Goal: Task Accomplishment & Management: Use online tool/utility

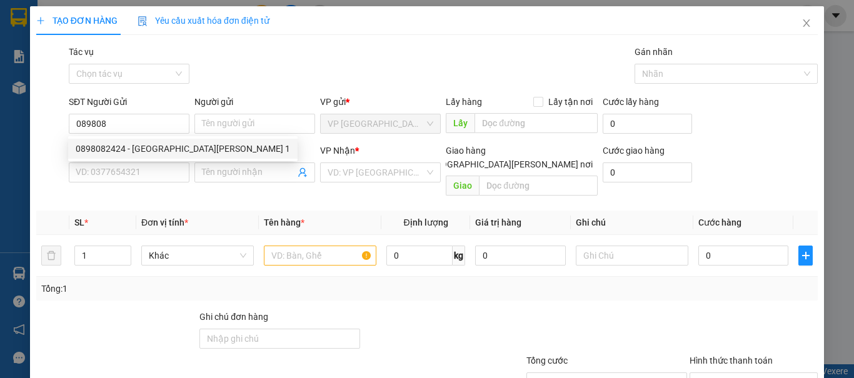
click at [99, 143] on div "0898082424 - MỸ ANH 1" at bounding box center [183, 149] width 214 height 14
type input "0898082424"
type input "MỸ ANH 1"
type input "0769389549"
type input "LABO NỤ CƯỜI"
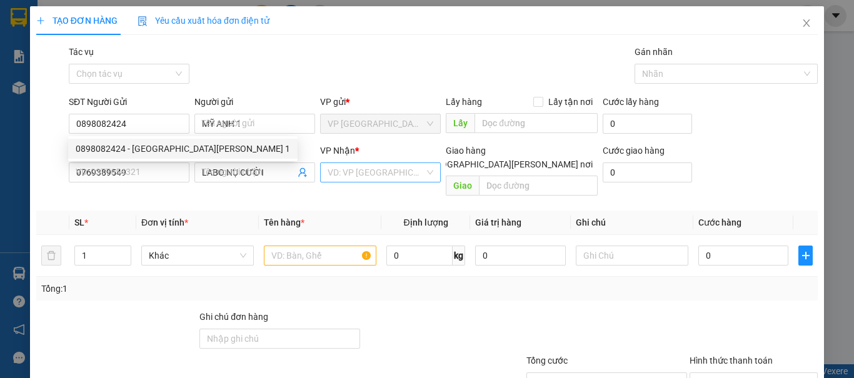
type input "20.000"
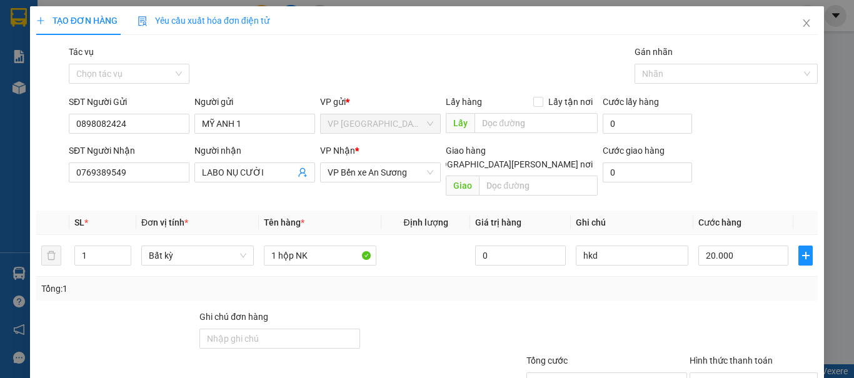
scroll to position [84, 0]
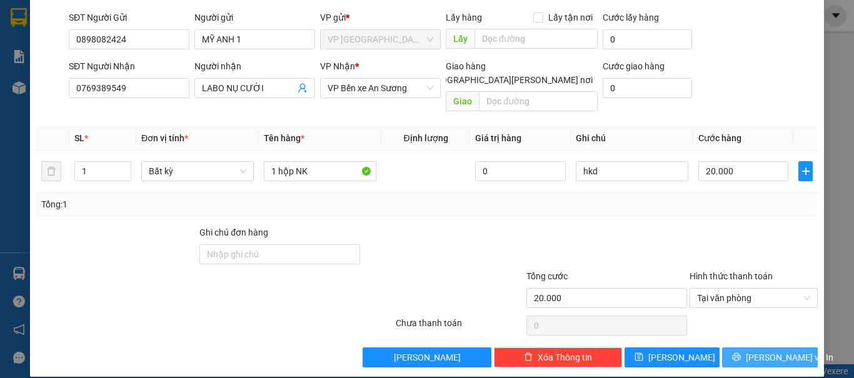
type input "0898082424"
click at [766, 351] on span "[PERSON_NAME] và In" at bounding box center [788, 358] width 87 height 14
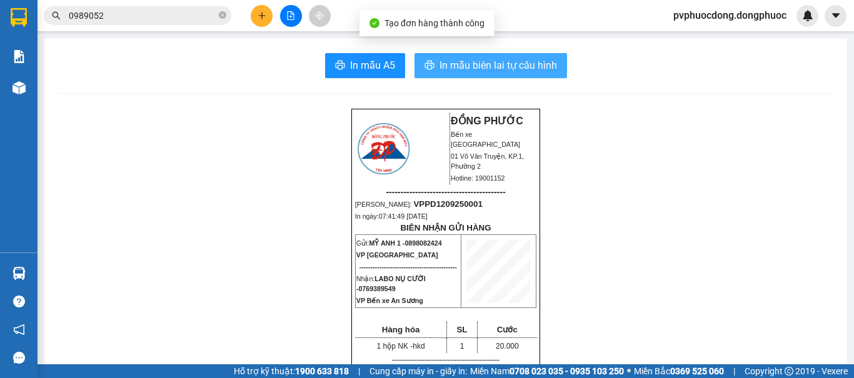
click at [490, 58] on span "In mẫu biên lai tự cấu hình" at bounding box center [497, 65] width 117 height 16
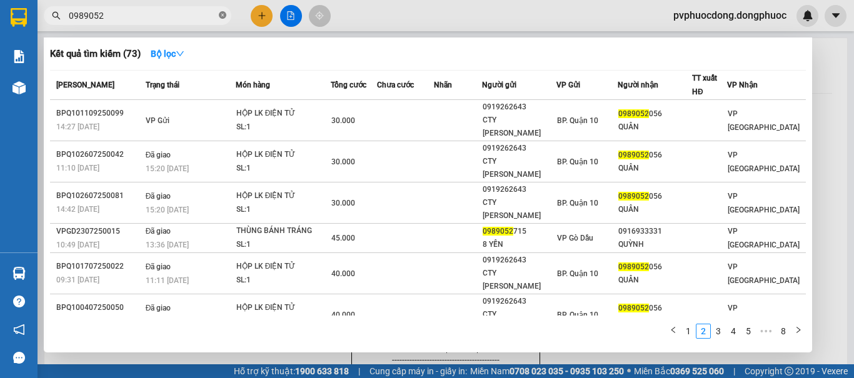
click at [220, 12] on icon "close-circle" at bounding box center [222, 14] width 7 height 7
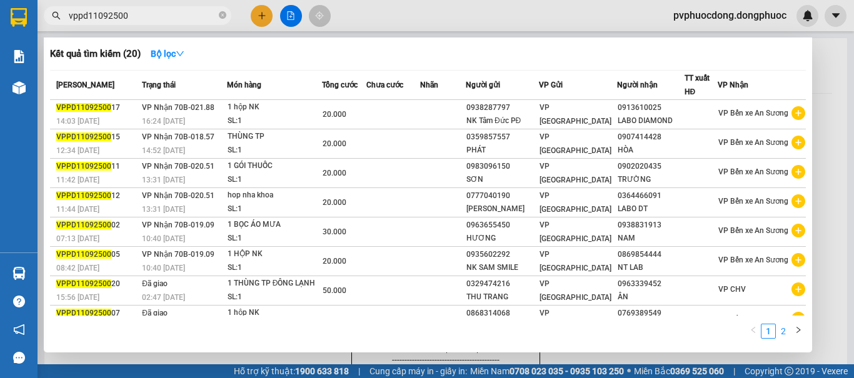
type input "vppd11092500"
click at [780, 332] on link "2" at bounding box center [783, 331] width 14 height 14
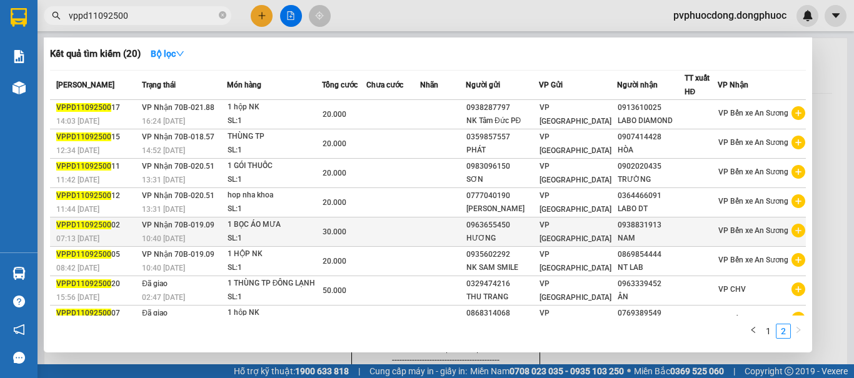
scroll to position [78, 0]
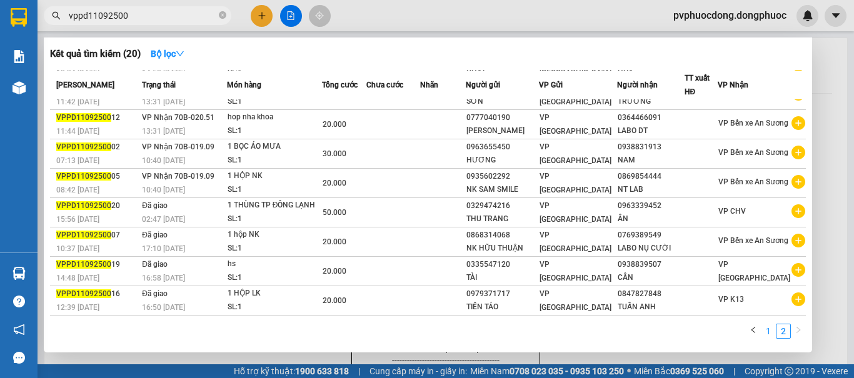
click at [767, 333] on link "1" at bounding box center [768, 331] width 14 height 14
click at [817, 114] on div at bounding box center [427, 189] width 854 height 378
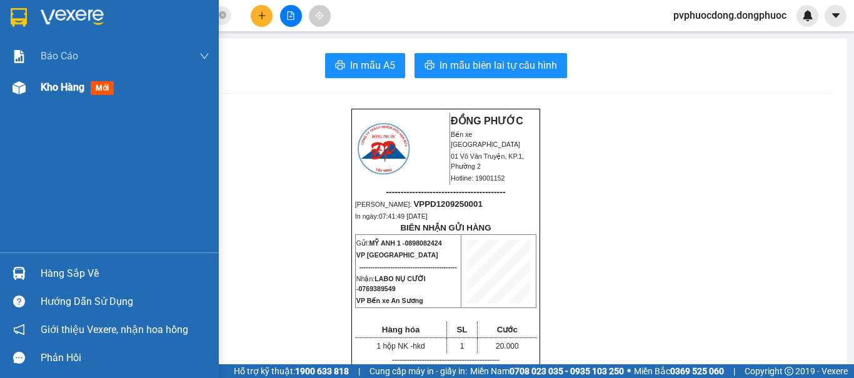
click at [15, 92] on img at bounding box center [18, 87] width 13 height 13
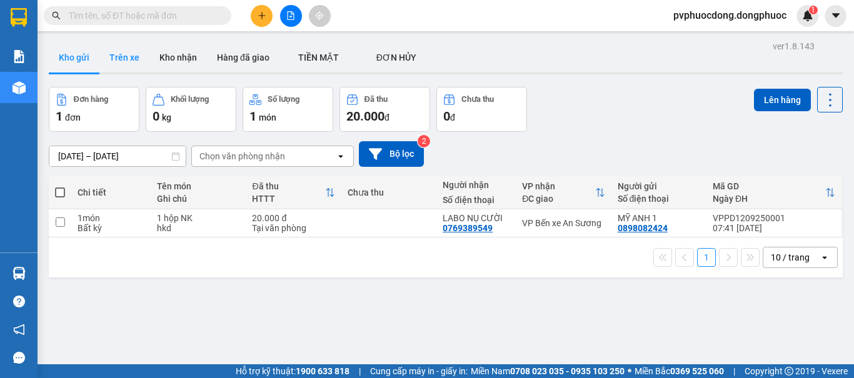
click at [137, 49] on button "Trên xe" at bounding box center [124, 57] width 50 height 30
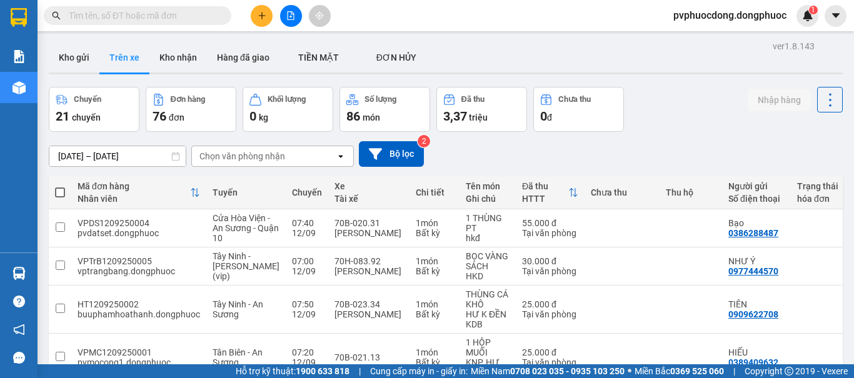
click at [307, 152] on div "Chọn văn phòng nhận" at bounding box center [264, 156] width 144 height 20
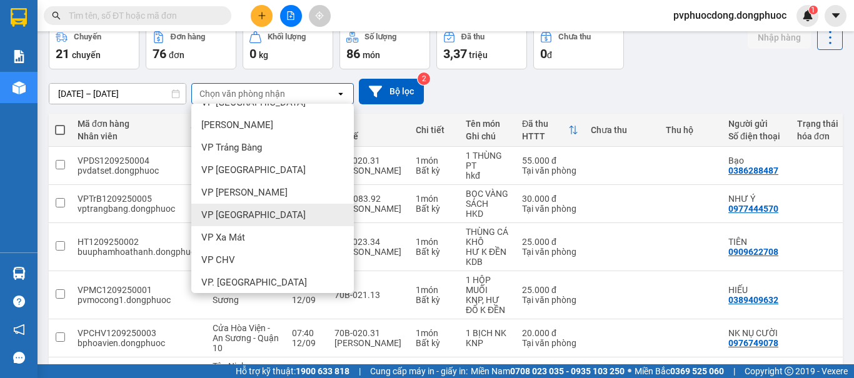
scroll to position [187, 0]
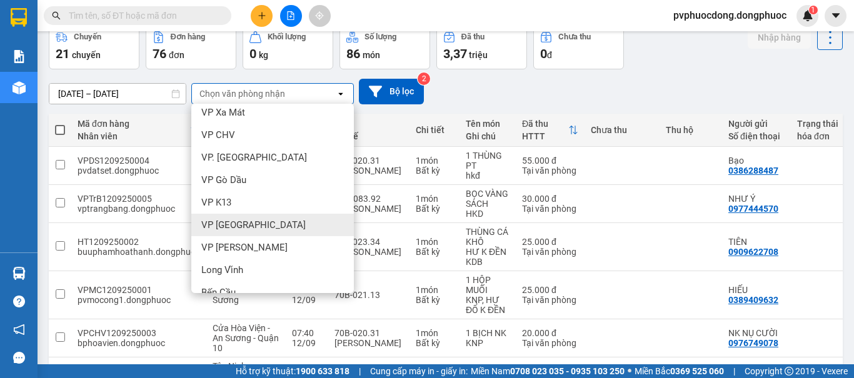
click at [279, 221] on div "VP [GEOGRAPHIC_DATA]" at bounding box center [272, 225] width 162 height 22
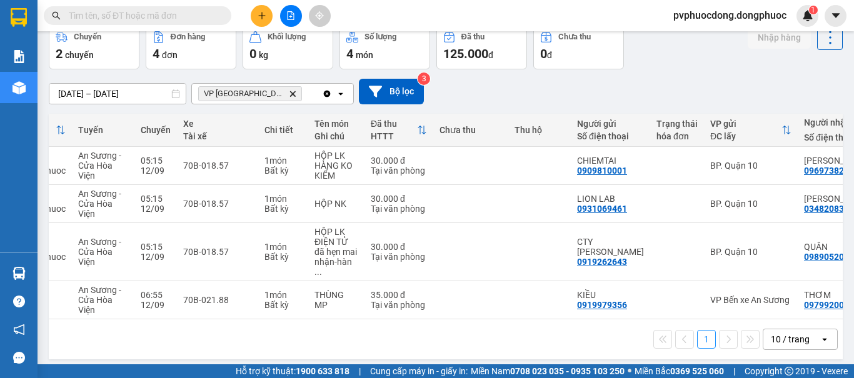
scroll to position [0, 0]
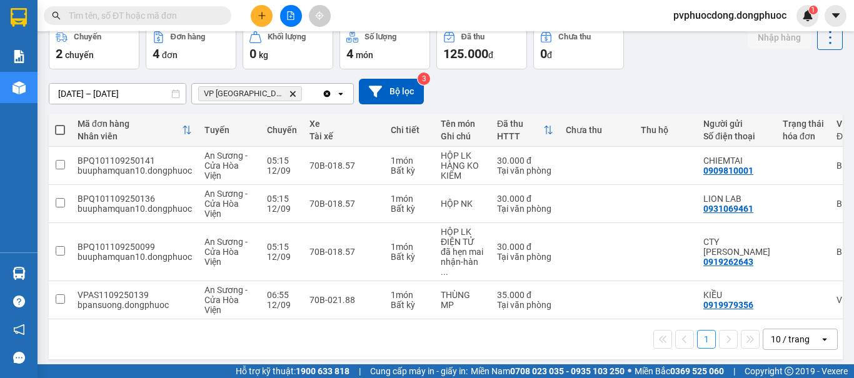
click at [197, 12] on input "text" at bounding box center [142, 16] width 147 height 14
click at [158, 7] on span at bounding box center [137, 15] width 187 height 19
click at [178, 16] on input "text" at bounding box center [142, 16] width 147 height 14
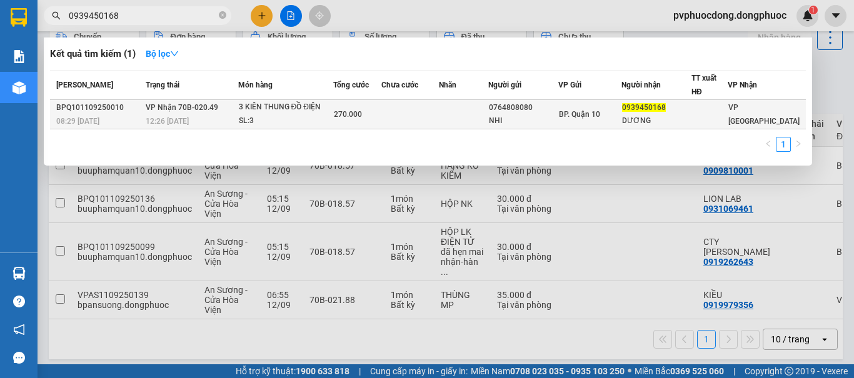
type input "0939450168"
click at [226, 115] on div "12:26 [DATE]" at bounding box center [192, 121] width 92 height 14
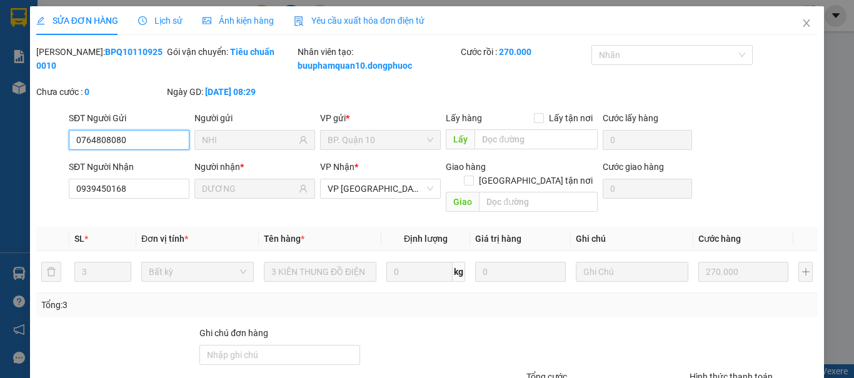
type input "0764808080"
type input "NHI"
type input "0939450168"
type input "DƯƠNG"
type input "270.000"
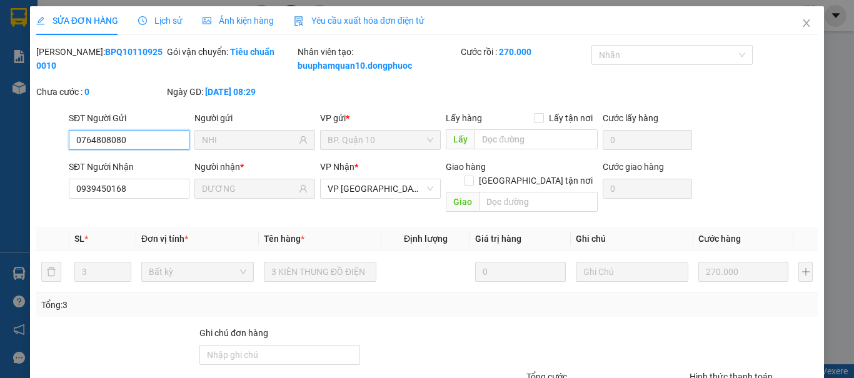
scroll to position [101, 0]
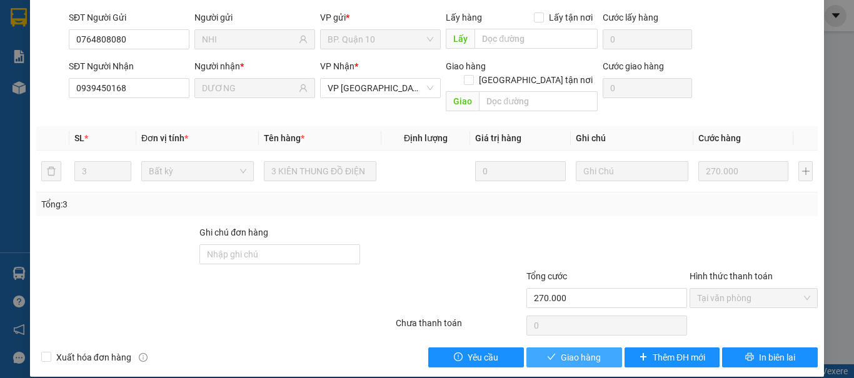
click at [553, 347] on button "Giao hàng" at bounding box center [574, 357] width 96 height 20
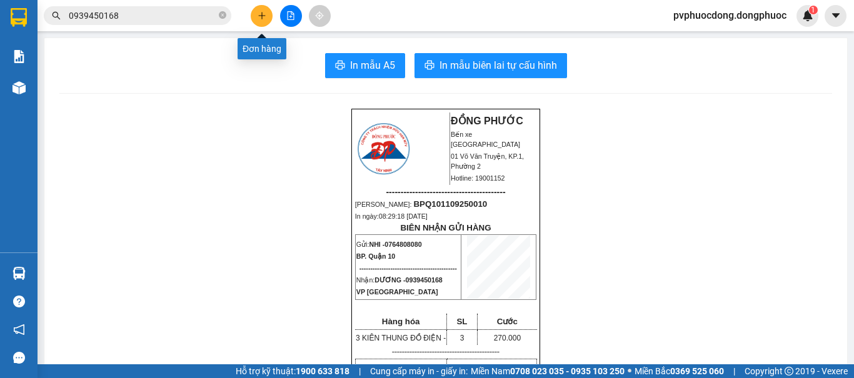
click at [257, 22] on button at bounding box center [262, 16] width 22 height 22
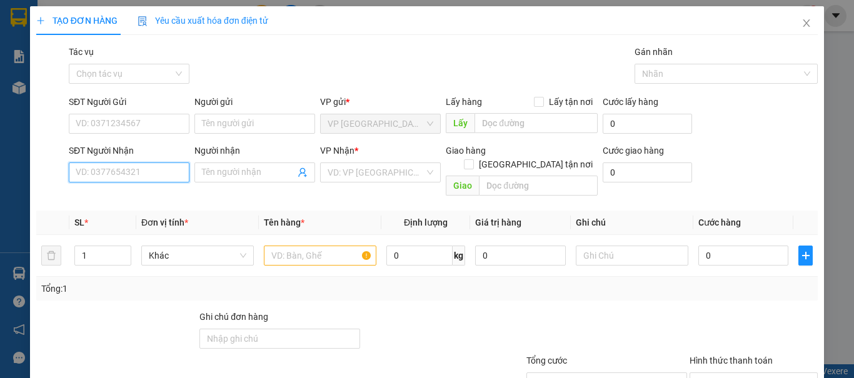
click at [174, 167] on input "SĐT Người Nhận" at bounding box center [129, 172] width 121 height 20
click at [157, 198] on div "0865166776 - ĐĂNG" at bounding box center [128, 198] width 104 height 14
type input "0865166776"
type input "ĐĂNG"
type input "20.000"
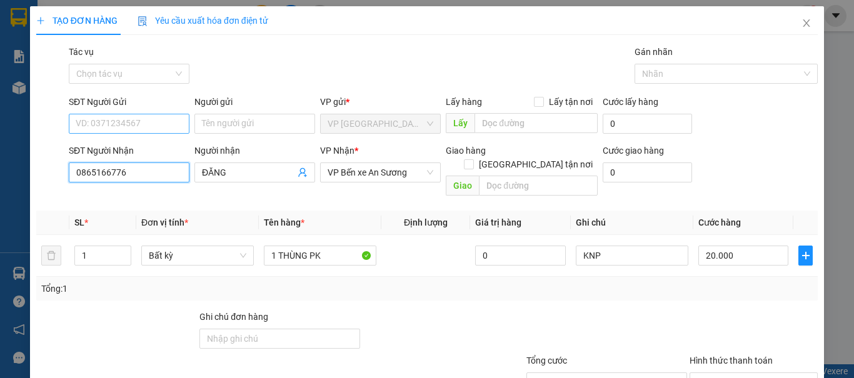
type input "0865166776"
click at [152, 119] on input "SĐT Người Gửi" at bounding box center [129, 124] width 121 height 20
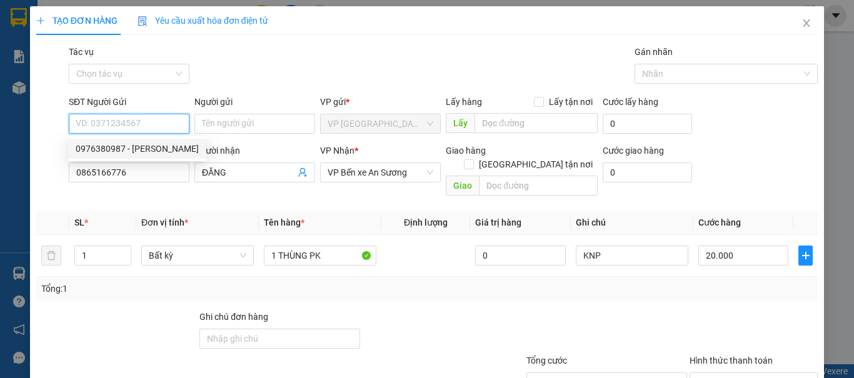
click at [162, 144] on div "0976380987 - [PERSON_NAME]" at bounding box center [137, 149] width 123 height 14
type input "0976380987"
type input "TRINH"
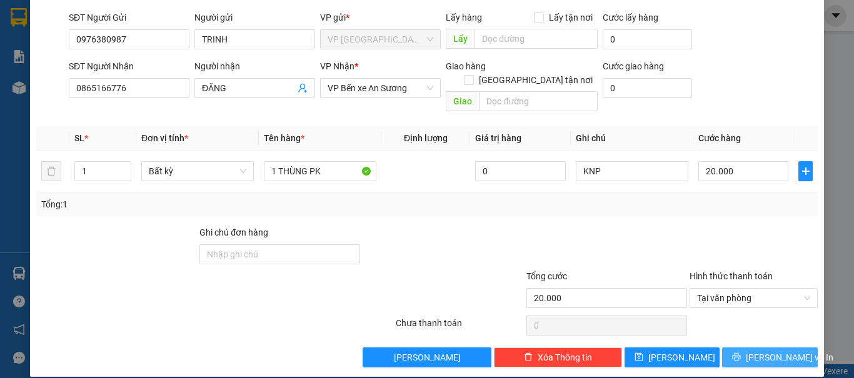
click at [768, 351] on span "[PERSON_NAME] và In" at bounding box center [788, 358] width 87 height 14
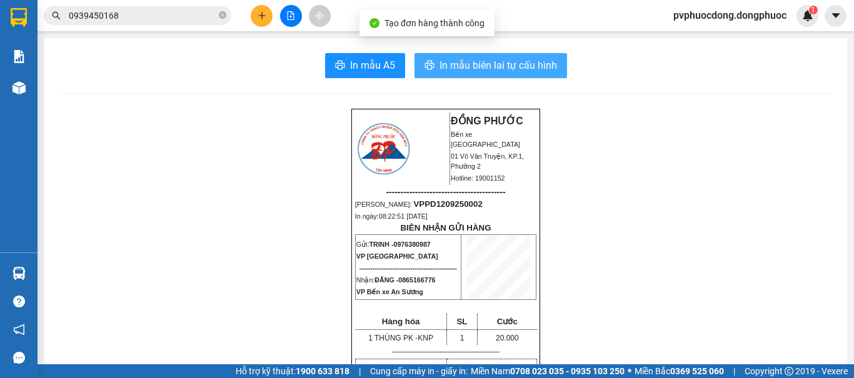
click at [502, 59] on span "In mẫu biên lai tự cấu hình" at bounding box center [497, 65] width 117 height 16
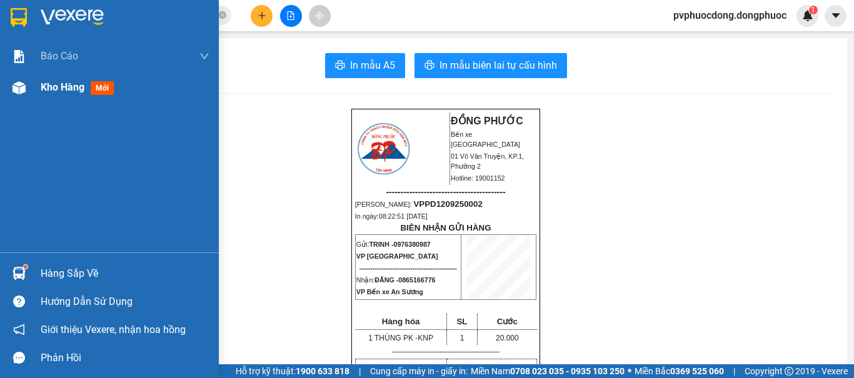
click at [17, 92] on img at bounding box center [18, 87] width 13 height 13
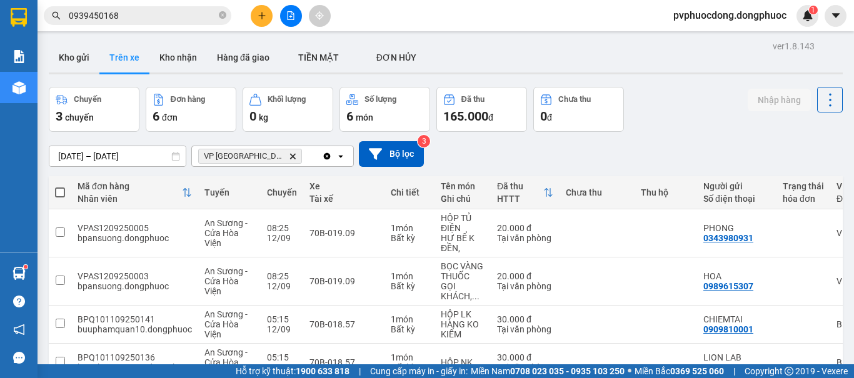
scroll to position [160, 0]
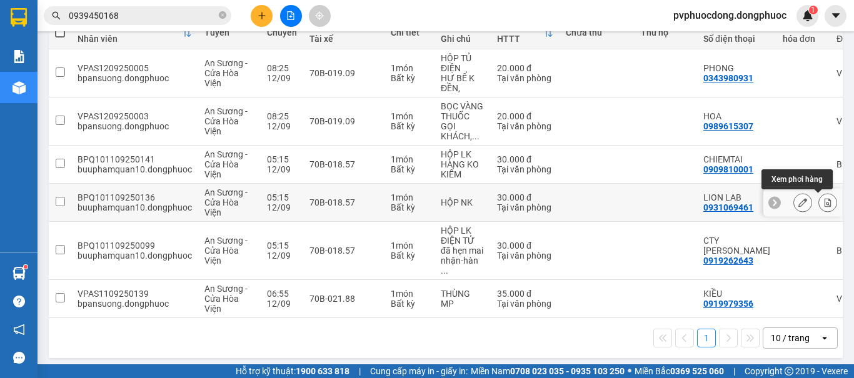
click at [824, 199] on icon at bounding box center [827, 202] width 7 height 9
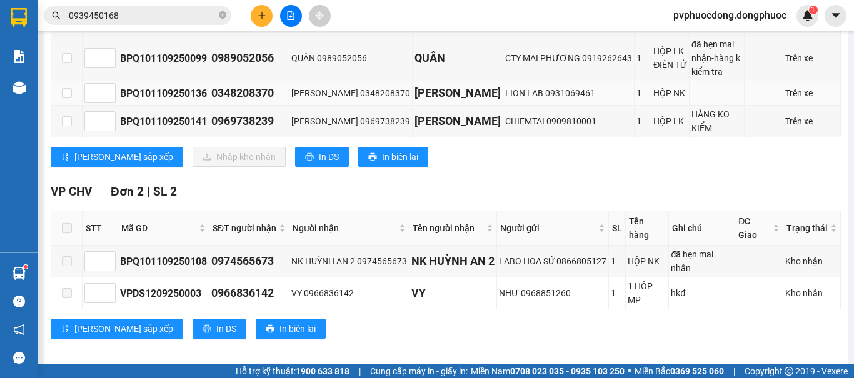
scroll to position [187, 0]
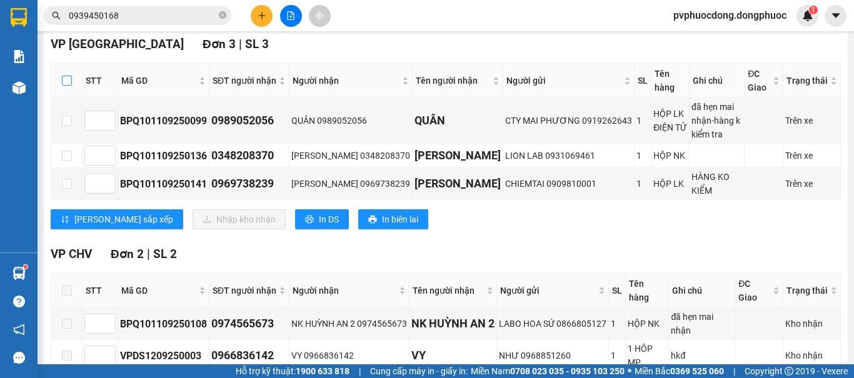
click at [66, 86] on input "checkbox" at bounding box center [67, 81] width 10 height 10
checkbox input "true"
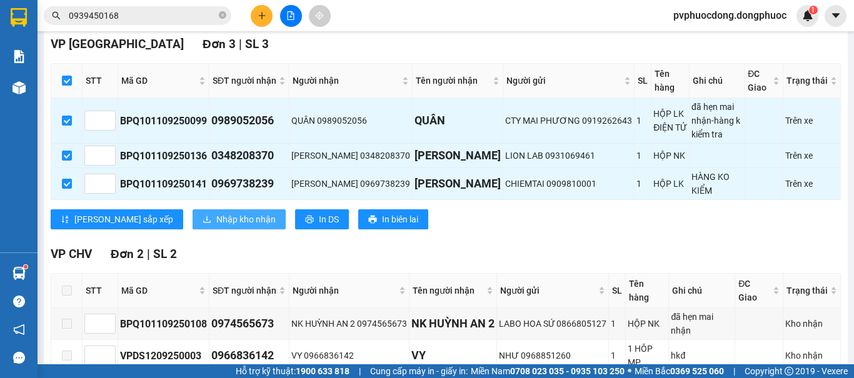
click at [216, 217] on span "Nhập kho nhận" at bounding box center [245, 219] width 59 height 14
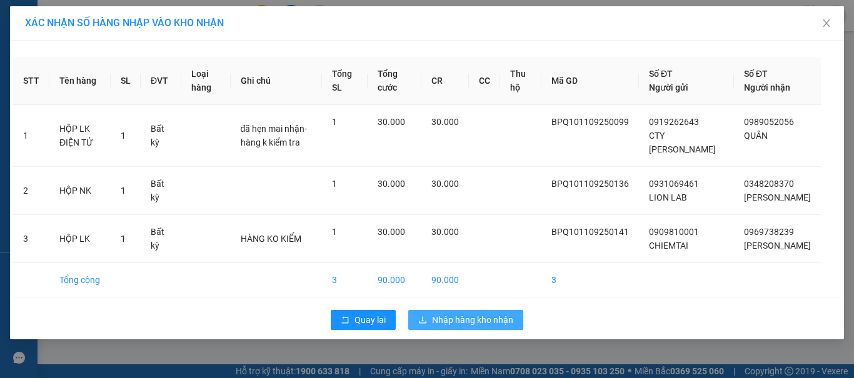
click at [467, 312] on button "Nhập hàng kho nhận" at bounding box center [465, 320] width 115 height 20
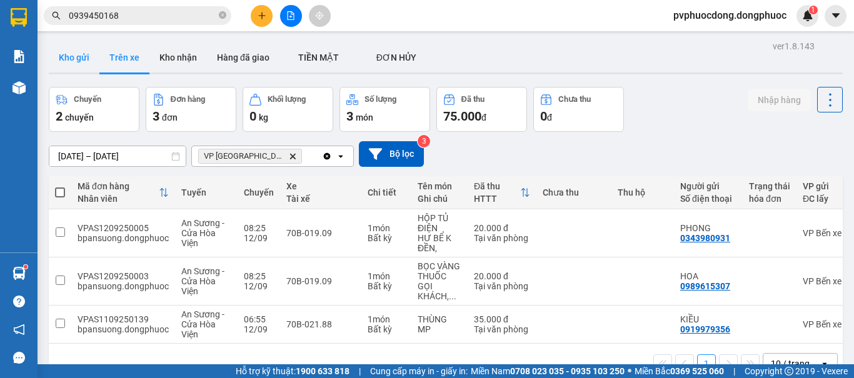
click at [84, 68] on button "Kho gửi" at bounding box center [74, 57] width 51 height 30
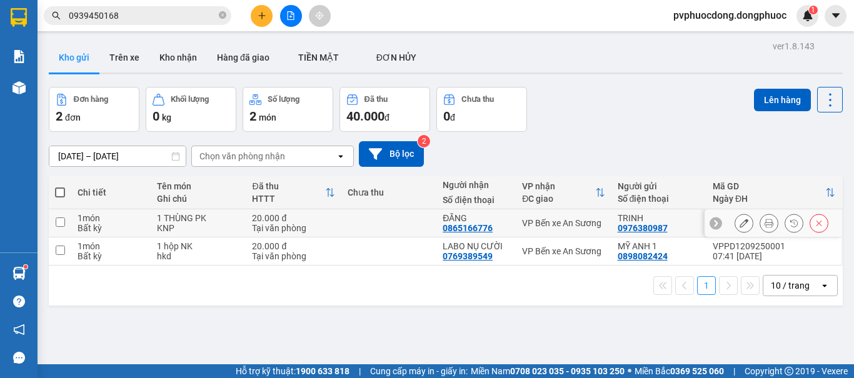
click at [235, 219] on div "1 THÙNG PK" at bounding box center [198, 218] width 82 height 10
checkbox input "true"
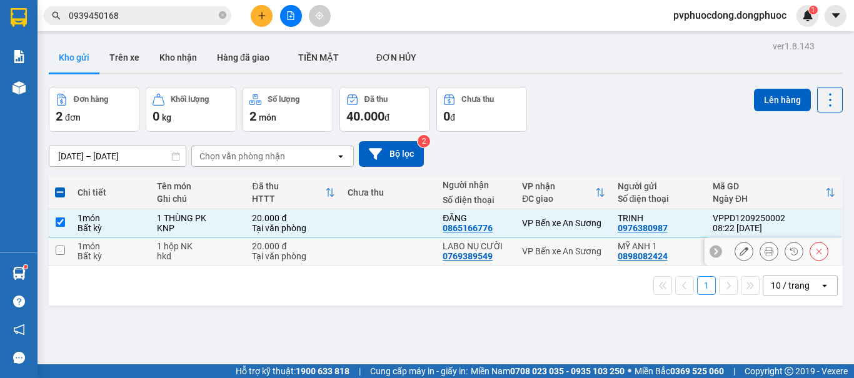
click at [221, 249] on div "1 hộp NK" at bounding box center [198, 246] width 82 height 10
checkbox input "true"
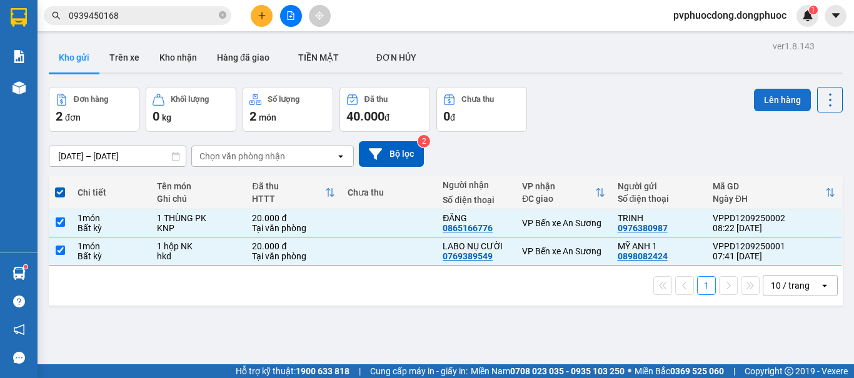
click at [767, 95] on button "Lên hàng" at bounding box center [782, 100] width 57 height 22
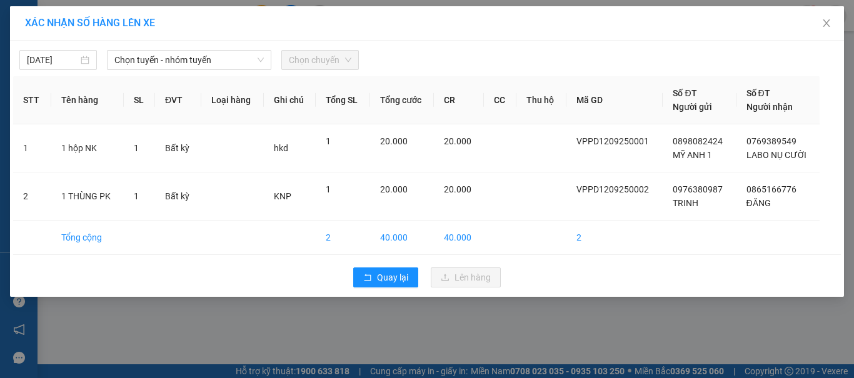
click at [306, 59] on span "Chọn chuyến" at bounding box center [320, 60] width 62 height 19
click at [234, 59] on span "Chọn tuyến - nhóm tuyến" at bounding box center [188, 60] width 149 height 19
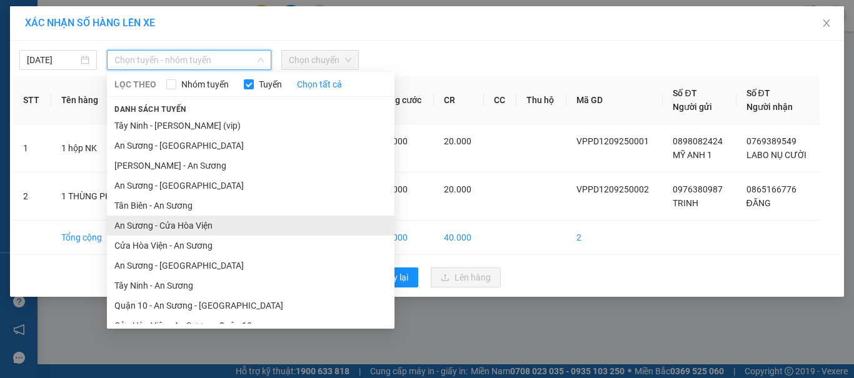
scroll to position [62, 0]
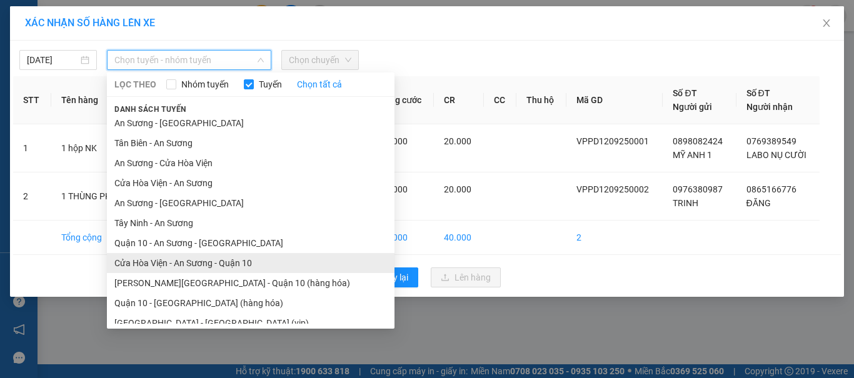
click at [189, 259] on li "Cửa Hòa Viện - An Sương - Quận 10" at bounding box center [250, 263] width 287 height 20
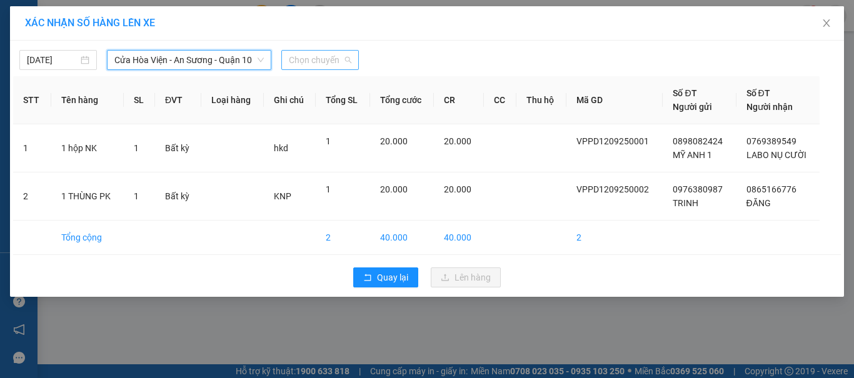
click at [326, 61] on span "Chọn chuyến" at bounding box center [320, 60] width 62 height 19
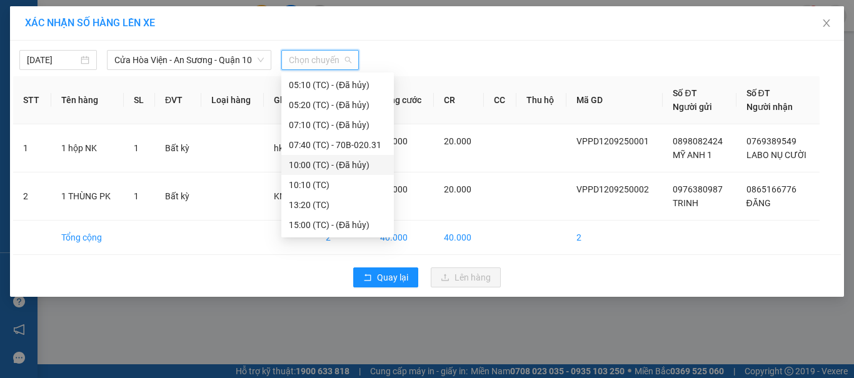
scroll to position [0, 0]
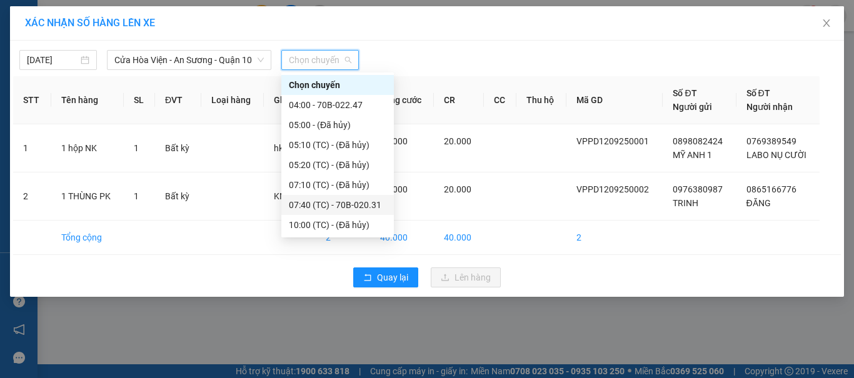
click at [377, 207] on div "07:40 (TC) - 70B-020.31" at bounding box center [337, 205] width 97 height 14
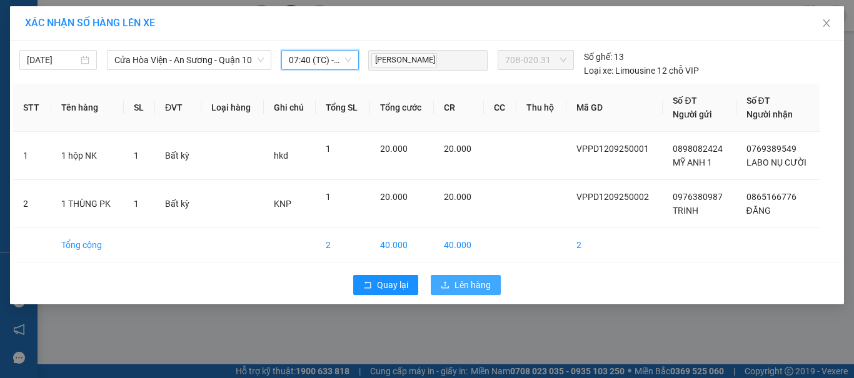
drag, startPoint x: 443, startPoint y: 282, endPoint x: 435, endPoint y: 280, distance: 8.5
click at [441, 282] on icon "upload" at bounding box center [445, 285] width 9 height 9
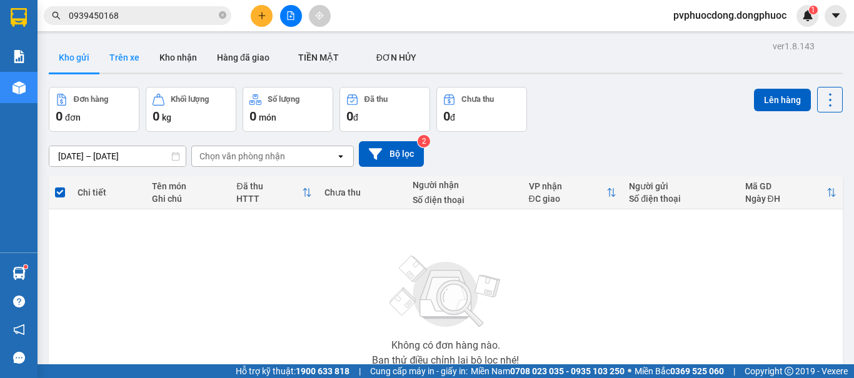
click at [143, 59] on button "Trên xe" at bounding box center [124, 57] width 50 height 30
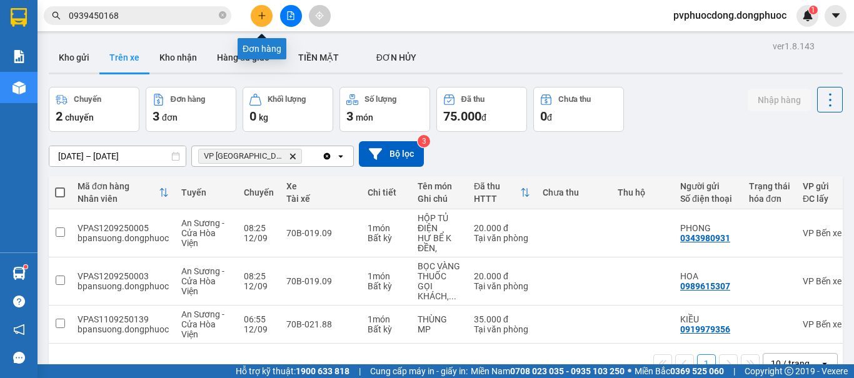
click at [255, 11] on button at bounding box center [262, 16] width 22 height 22
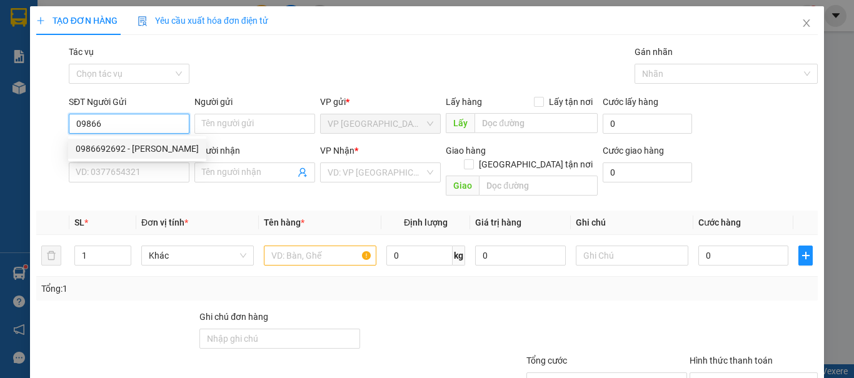
click at [122, 149] on div "0986692692 - [PERSON_NAME]" at bounding box center [137, 149] width 123 height 14
type input "0986692692"
type input "KHÁNH"
type input "0978552552"
type input "[PERSON_NAME]"
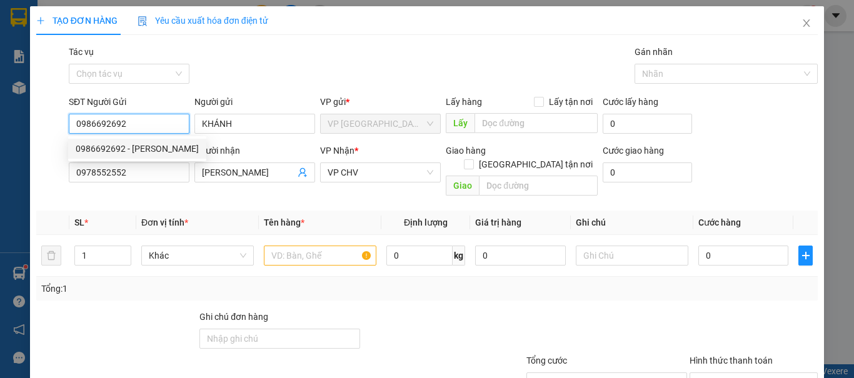
type input "20.000"
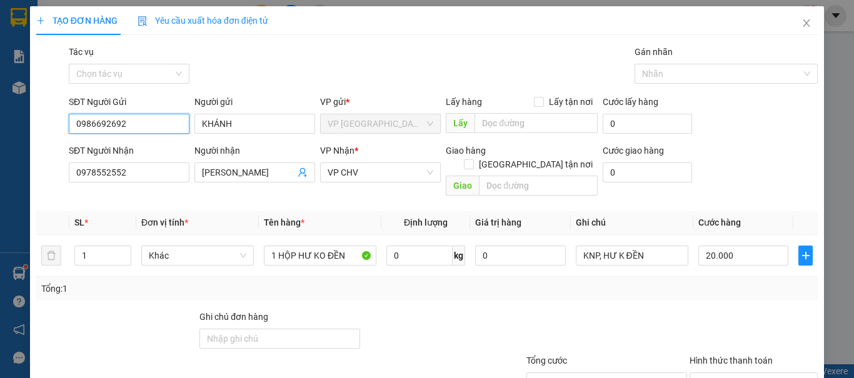
scroll to position [84, 0]
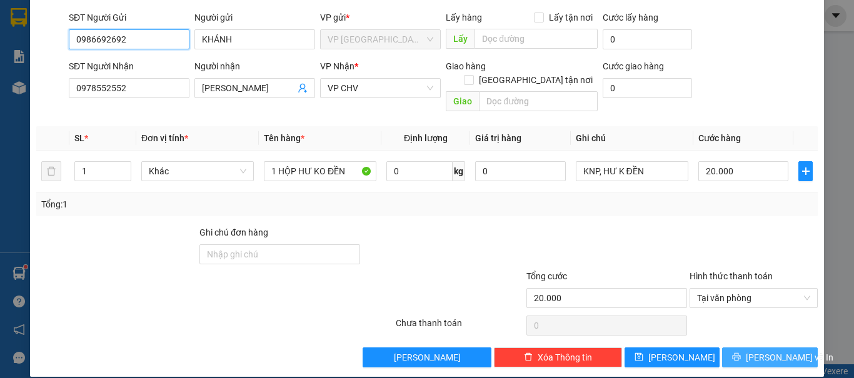
type input "0986692692"
click at [757, 351] on span "[PERSON_NAME] và In" at bounding box center [788, 358] width 87 height 14
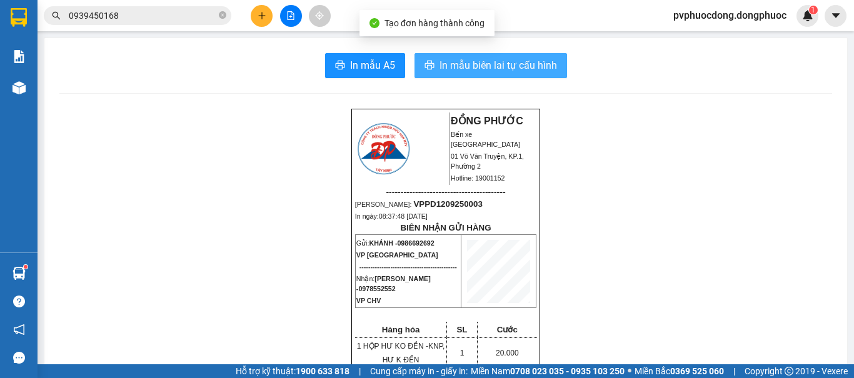
click at [450, 60] on span "In mẫu biên lai tự cấu hình" at bounding box center [497, 65] width 117 height 16
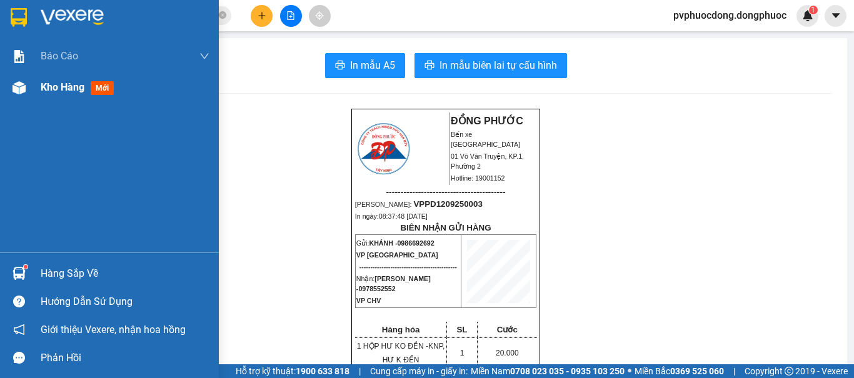
click at [13, 80] on div at bounding box center [19, 88] width 22 height 22
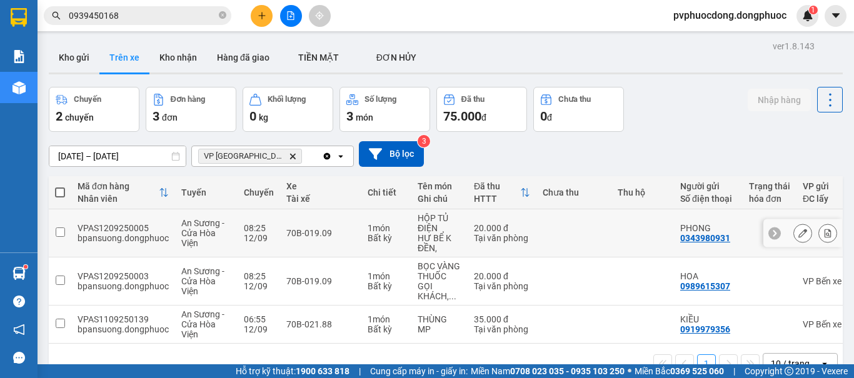
scroll to position [57, 0]
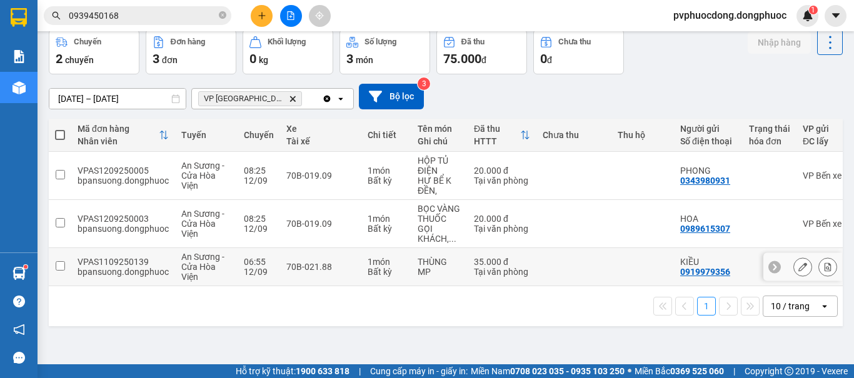
click at [362, 266] on td "1 món Bất kỳ" at bounding box center [386, 267] width 50 height 38
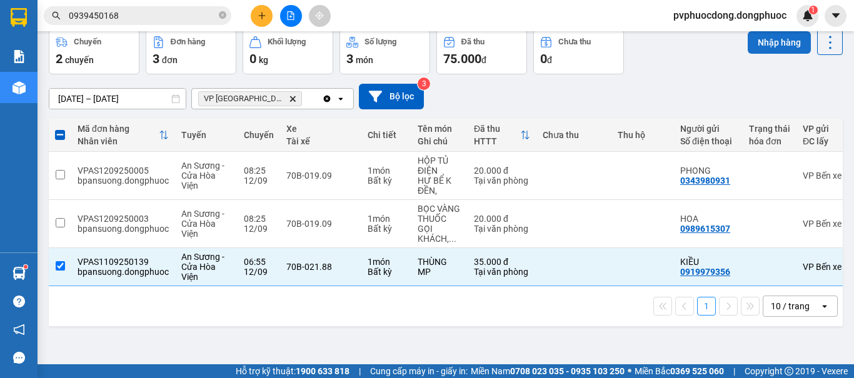
click at [760, 53] on button "Nhập hàng" at bounding box center [778, 42] width 63 height 22
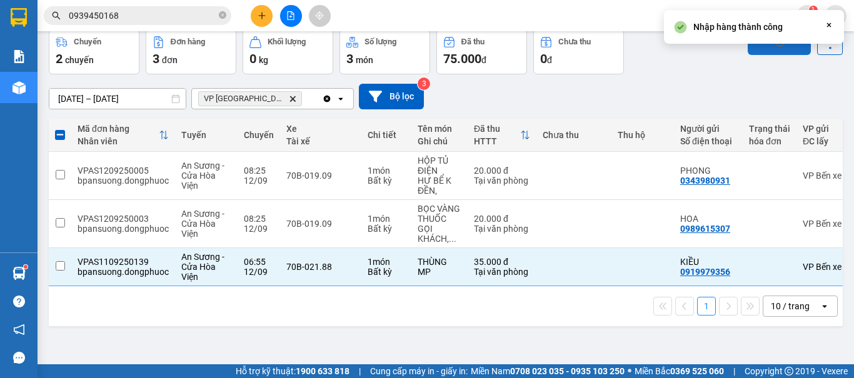
checkbox input "false"
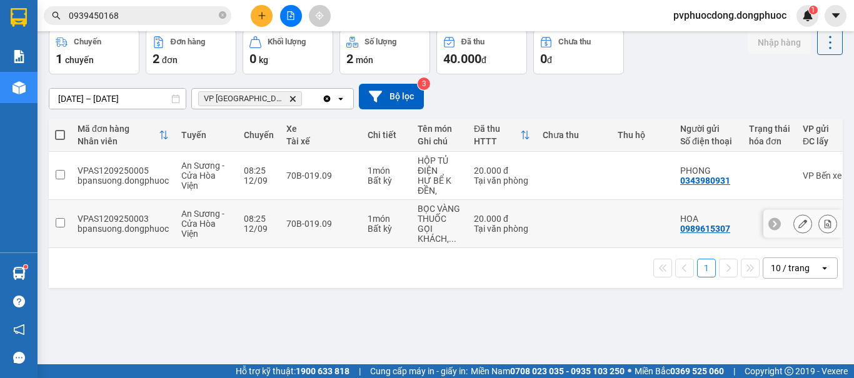
scroll to position [0, 0]
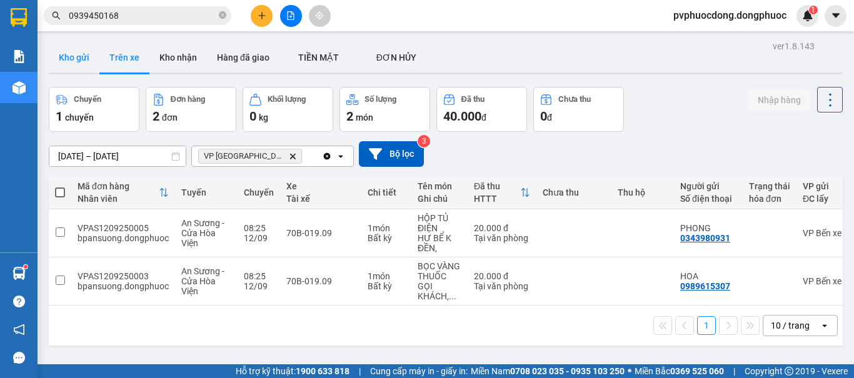
click at [82, 62] on button "Kho gửi" at bounding box center [74, 57] width 51 height 30
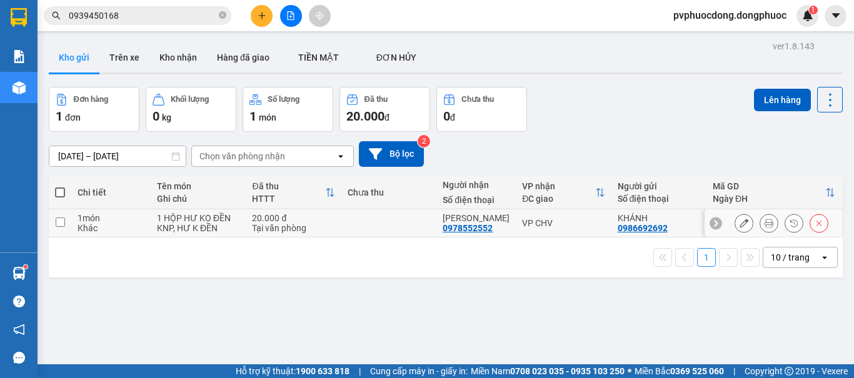
click at [206, 213] on div "1 HỘP HƯ KO ĐỀN" at bounding box center [198, 218] width 82 height 10
checkbox input "true"
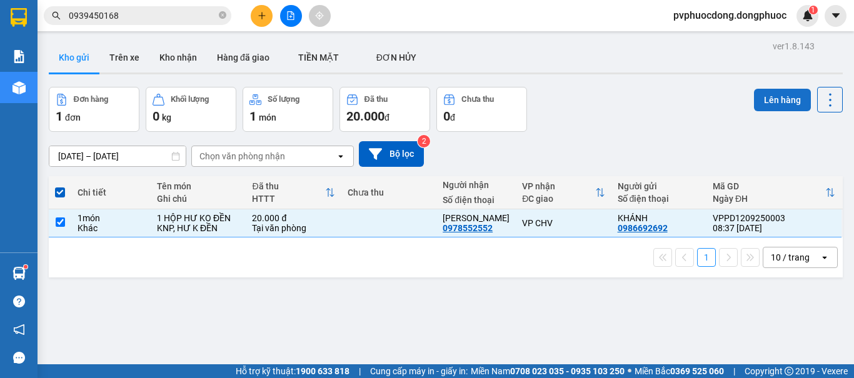
click at [767, 94] on button "Lên hàng" at bounding box center [782, 100] width 57 height 22
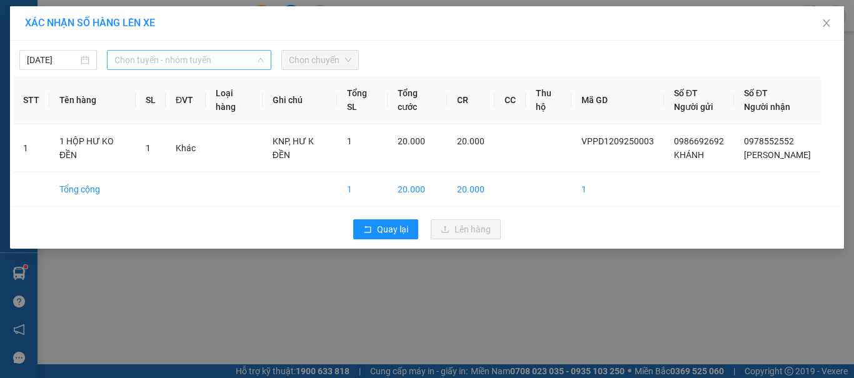
click at [247, 56] on span "Chọn tuyến - nhóm tuyến" at bounding box center [188, 60] width 149 height 19
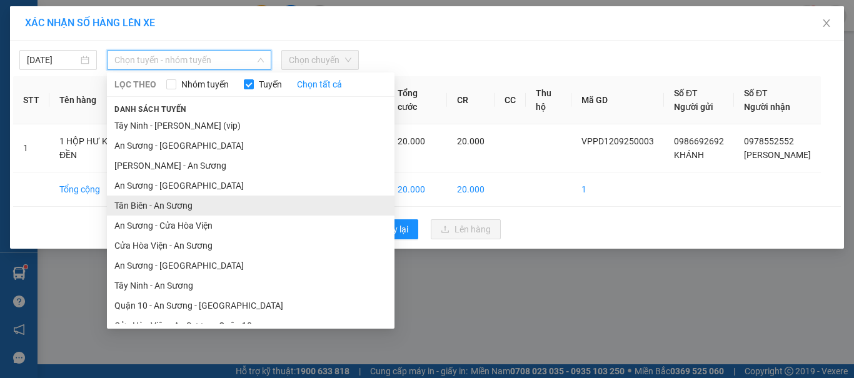
scroll to position [72, 0]
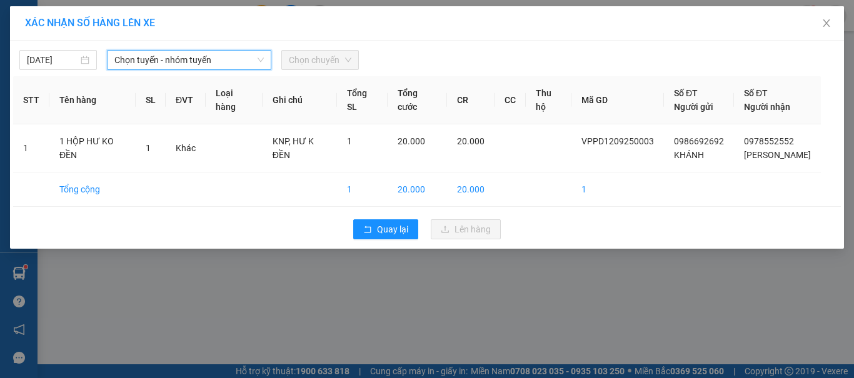
click at [171, 54] on span "Chọn tuyến - nhóm tuyến" at bounding box center [188, 60] width 149 height 19
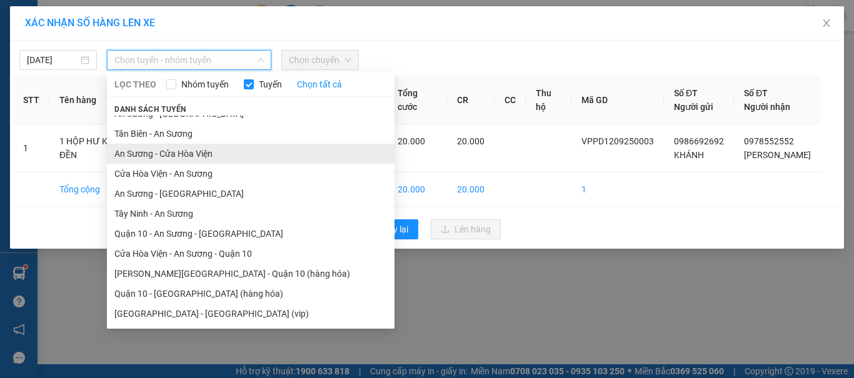
click at [182, 154] on li "An Sương - Cửa Hòa Viện" at bounding box center [250, 154] width 287 height 20
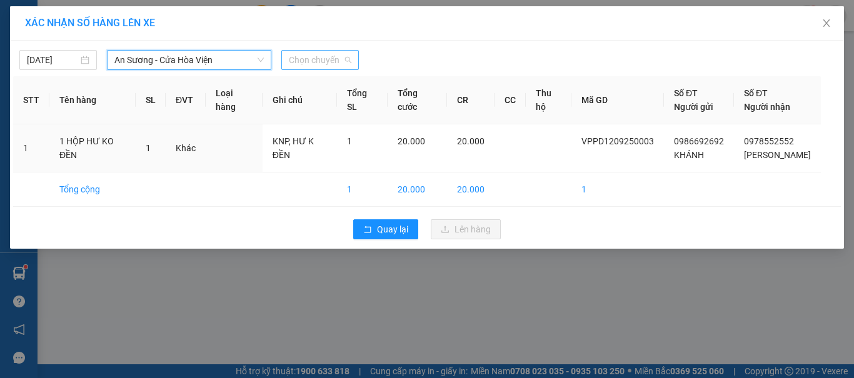
click at [316, 66] on span "Chọn chuyến" at bounding box center [320, 60] width 62 height 19
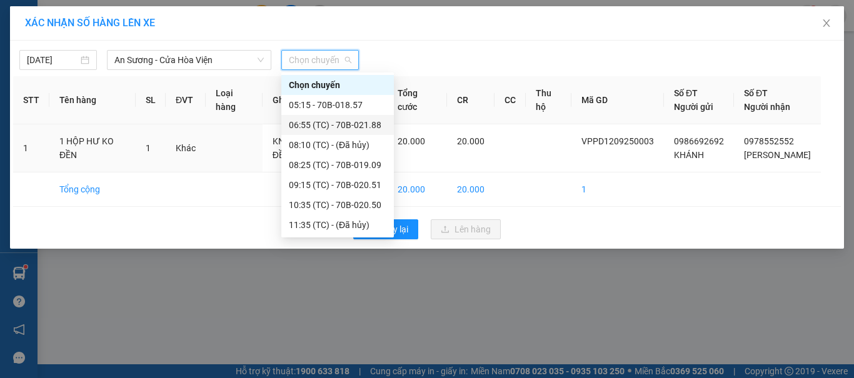
click at [346, 129] on div "06:55 (TC) - 70B-021.88" at bounding box center [337, 125] width 97 height 14
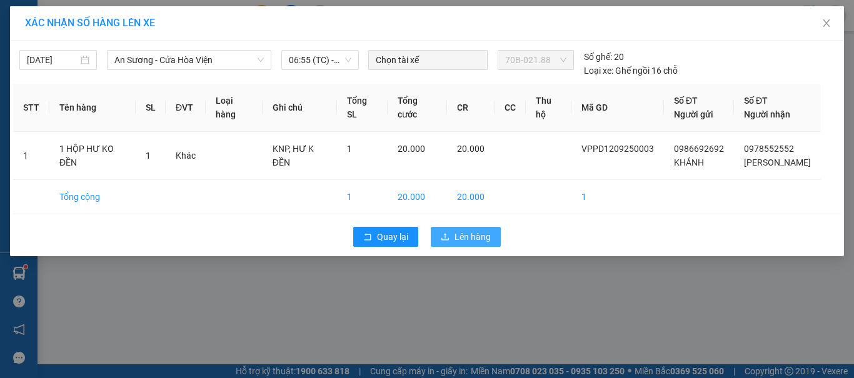
click at [448, 235] on icon "upload" at bounding box center [445, 236] width 9 height 9
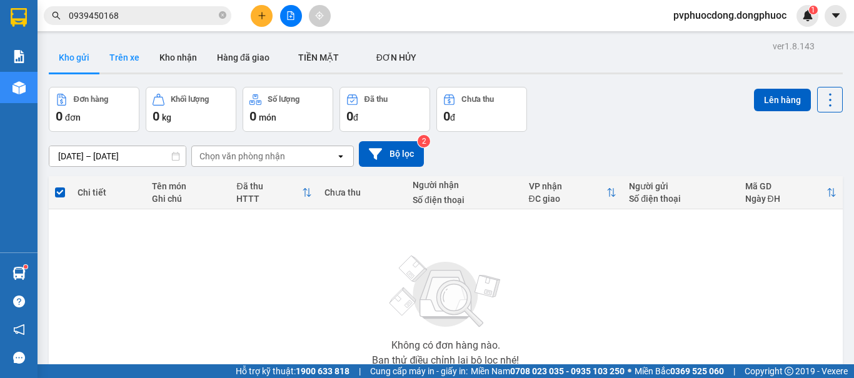
click at [111, 67] on button "Trên xe" at bounding box center [124, 57] width 50 height 30
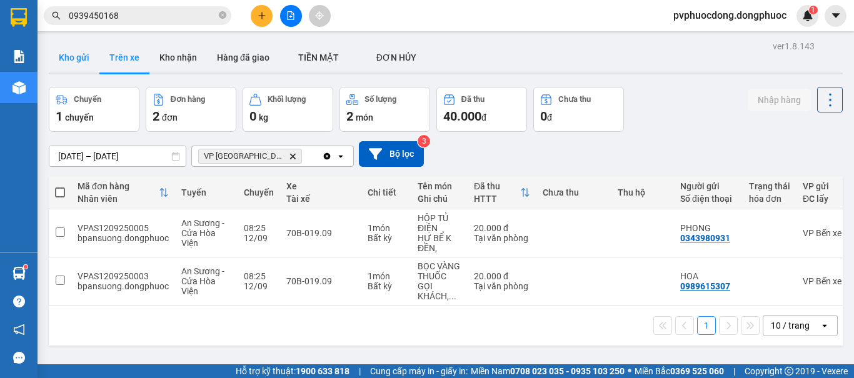
click at [71, 56] on button "Kho gửi" at bounding box center [74, 57] width 51 height 30
